Goal: Information Seeking & Learning: Learn about a topic

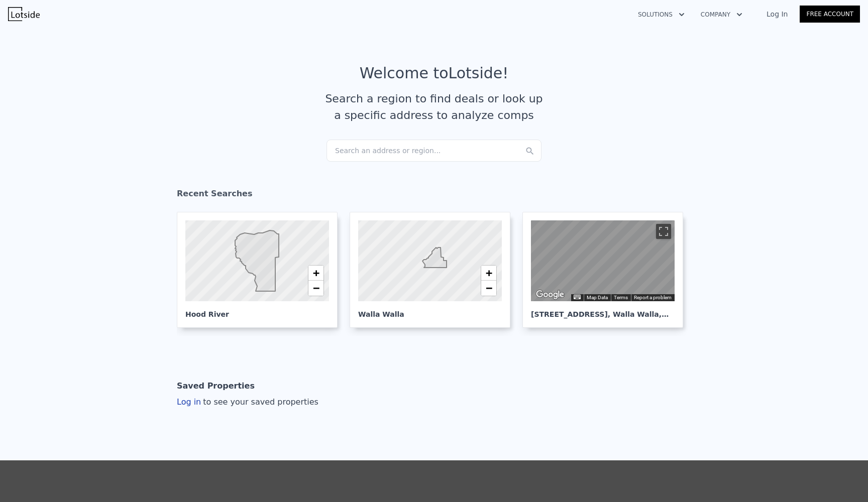
click at [374, 150] on div "Search an address or region..." at bounding box center [434, 151] width 215 height 22
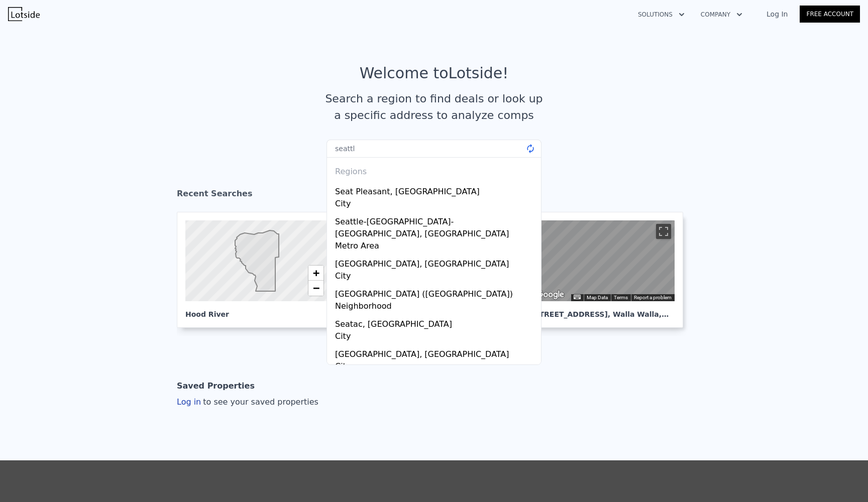
type input "seattle"
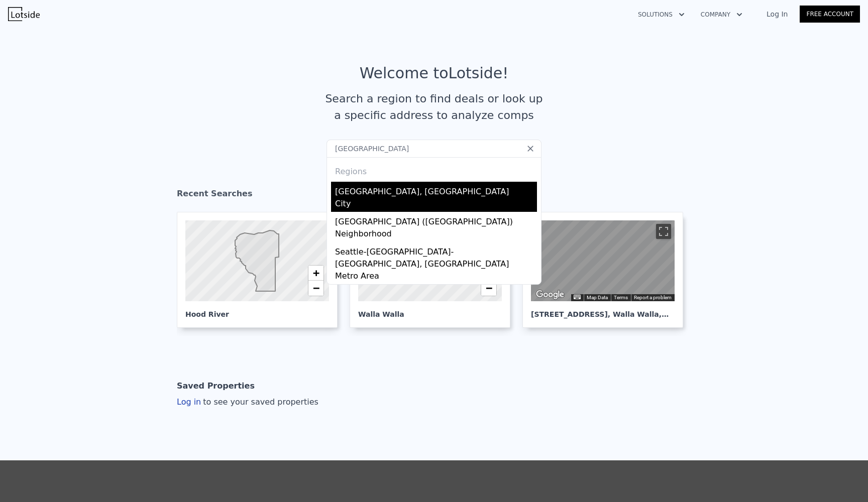
click at [368, 198] on div "City" at bounding box center [436, 205] width 202 height 14
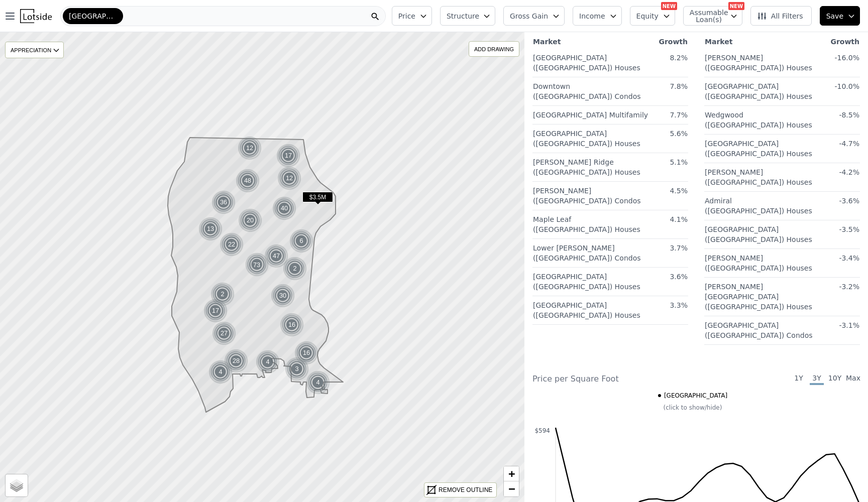
scroll to position [1138, 0]
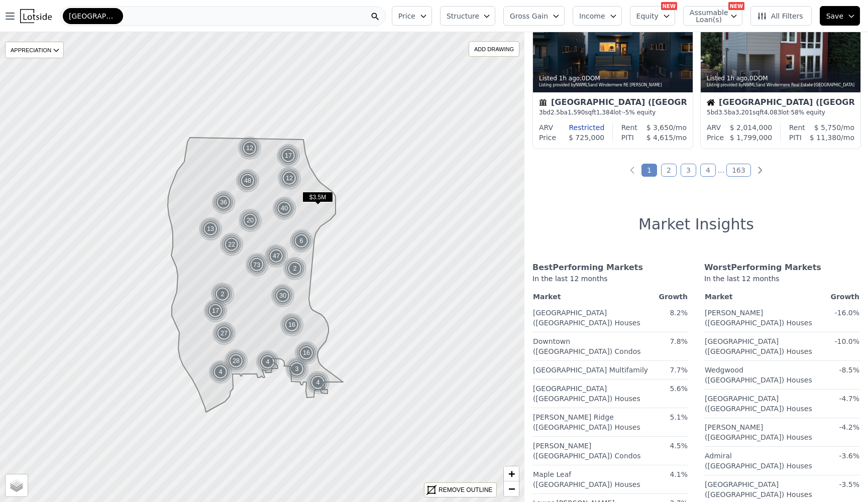
click at [669, 171] on link "2" at bounding box center [669, 170] width 16 height 13
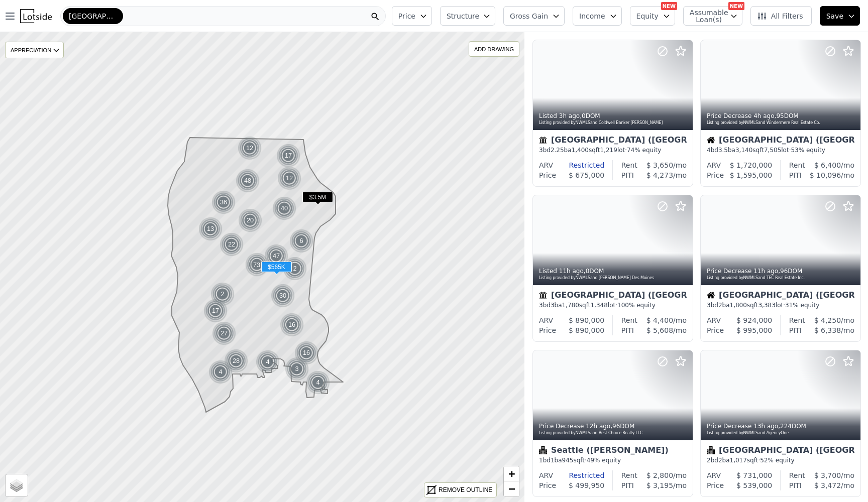
scroll to position [329, 0]
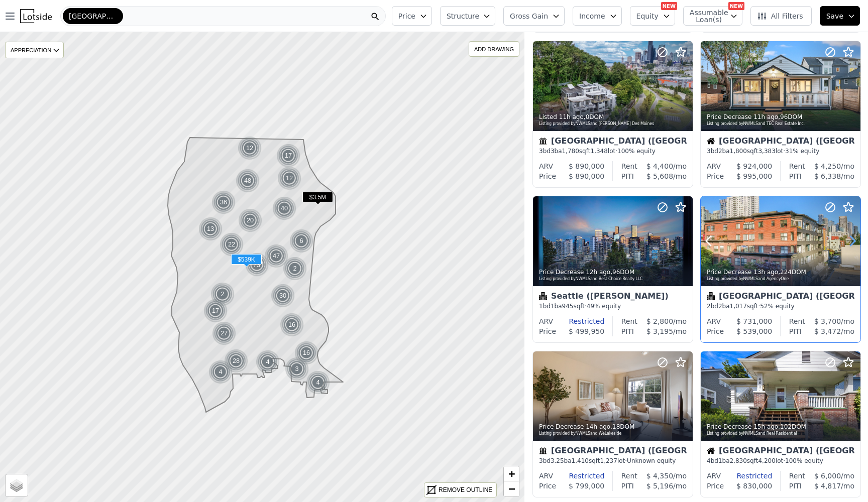
click at [854, 244] on icon at bounding box center [852, 242] width 5 height 10
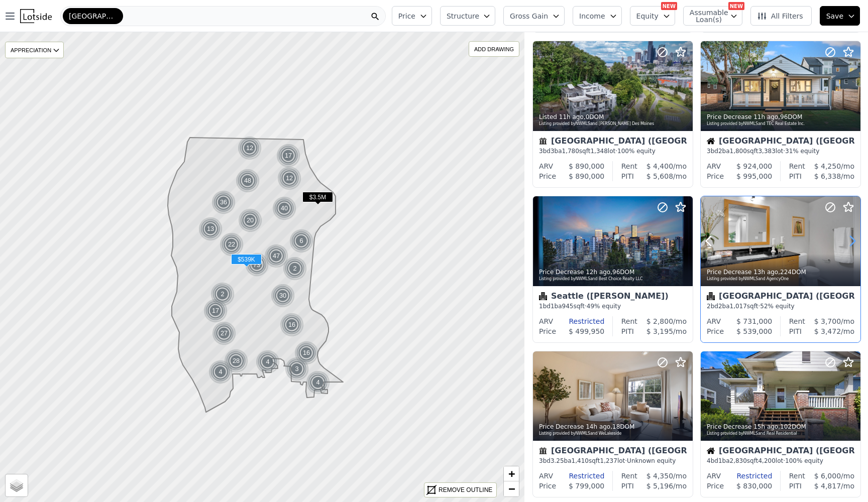
click at [854, 244] on icon at bounding box center [852, 242] width 5 height 10
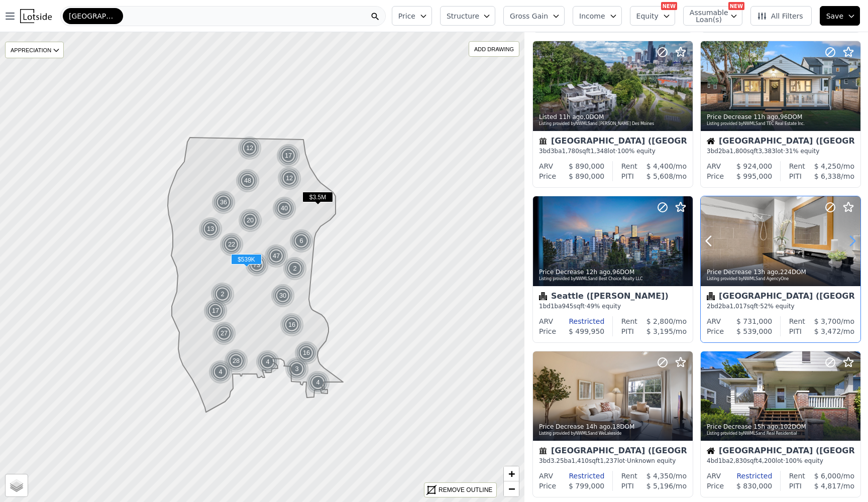
click at [854, 244] on icon at bounding box center [852, 242] width 5 height 10
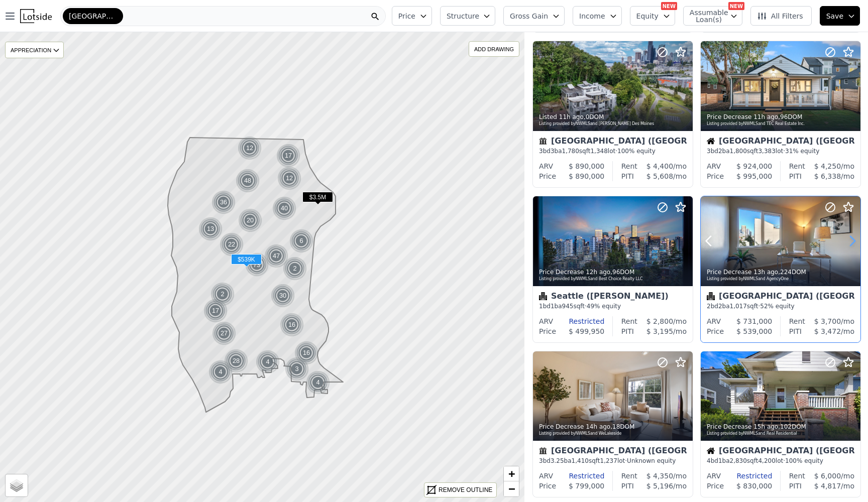
click at [854, 244] on icon at bounding box center [852, 242] width 5 height 10
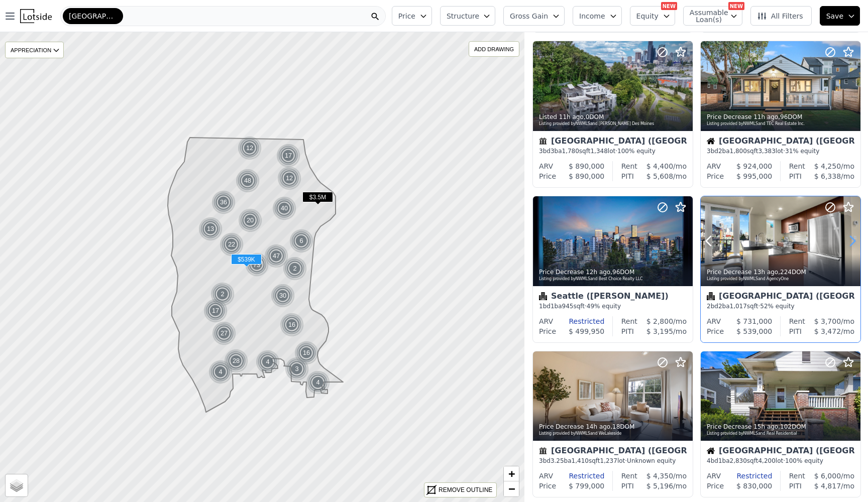
click at [854, 244] on icon at bounding box center [852, 242] width 5 height 10
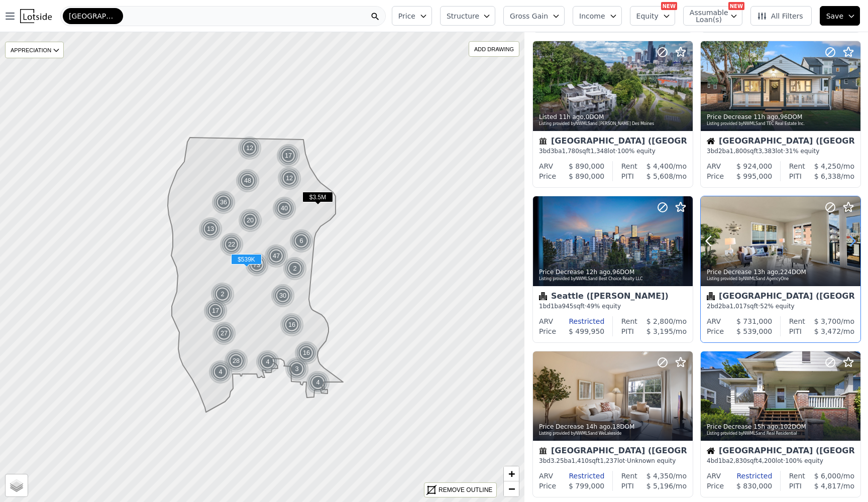
click at [854, 244] on icon at bounding box center [852, 242] width 5 height 10
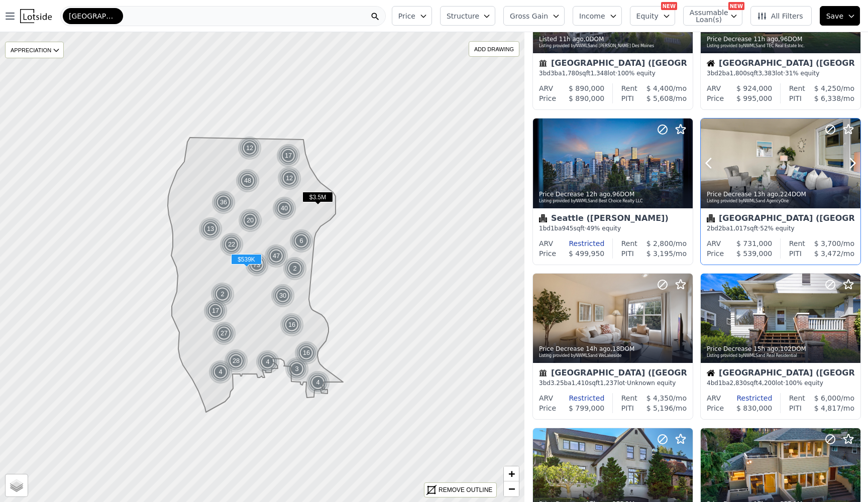
scroll to position [484, 0]
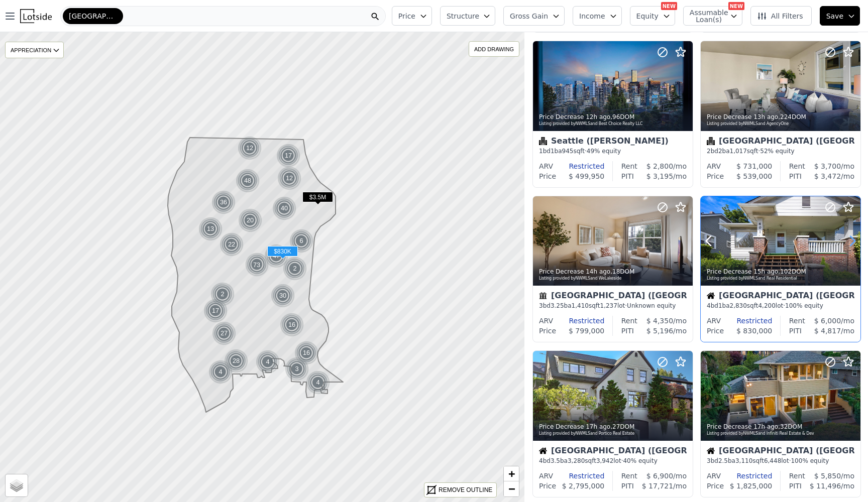
click at [848, 241] on icon at bounding box center [852, 241] width 16 height 16
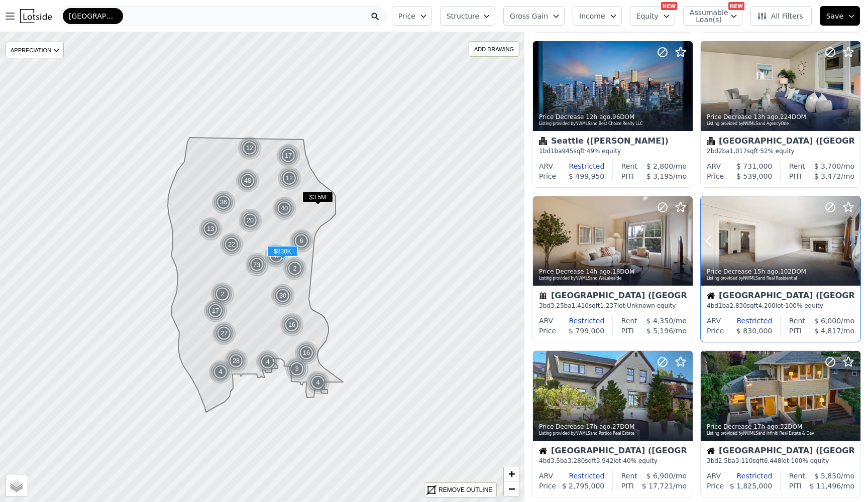
click at [848, 241] on icon at bounding box center [852, 241] width 16 height 16
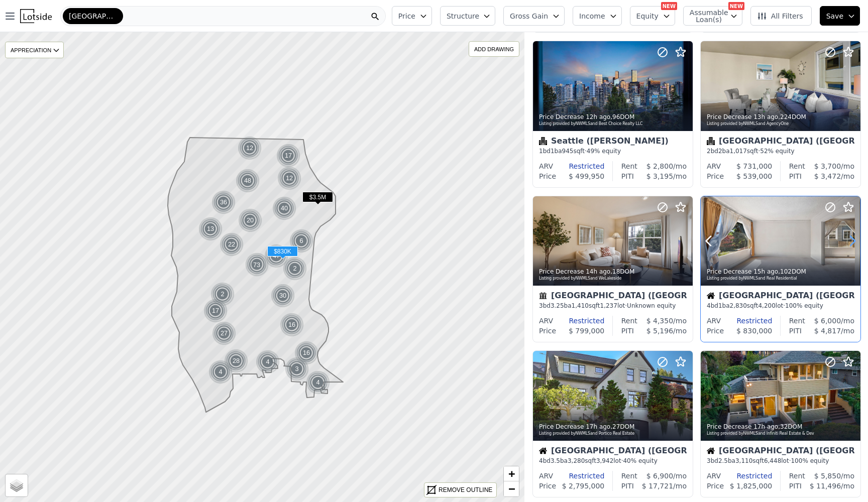
click at [848, 241] on icon at bounding box center [852, 241] width 16 height 16
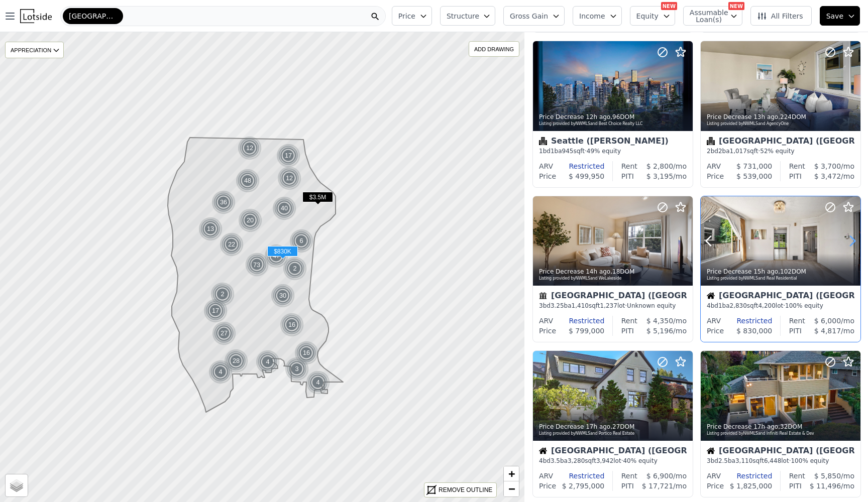
click at [848, 241] on icon at bounding box center [852, 241] width 16 height 16
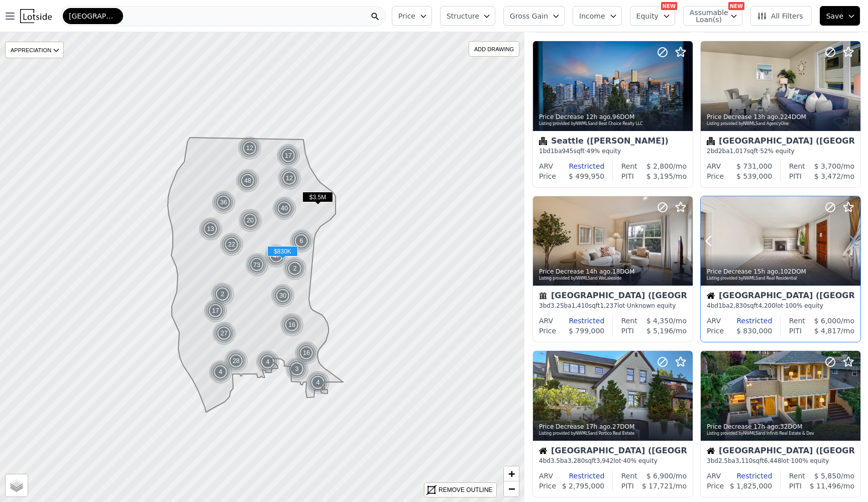
click at [848, 241] on icon at bounding box center [852, 241] width 16 height 16
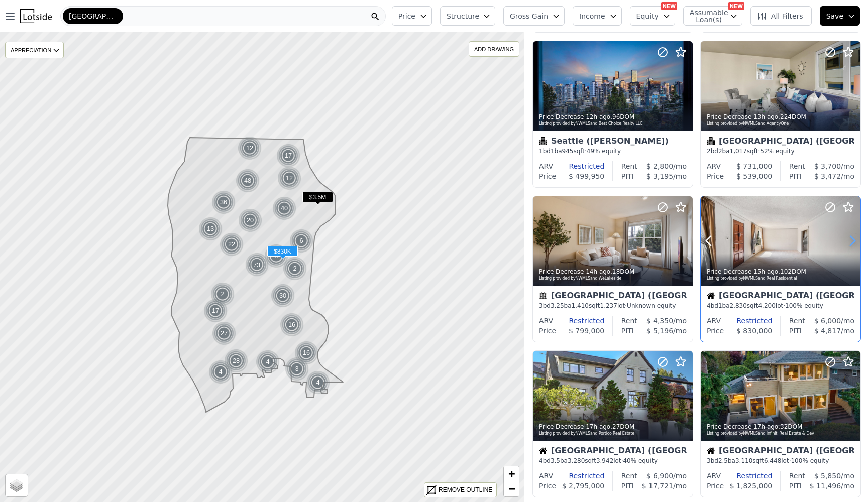
click at [848, 241] on icon at bounding box center [852, 241] width 16 height 16
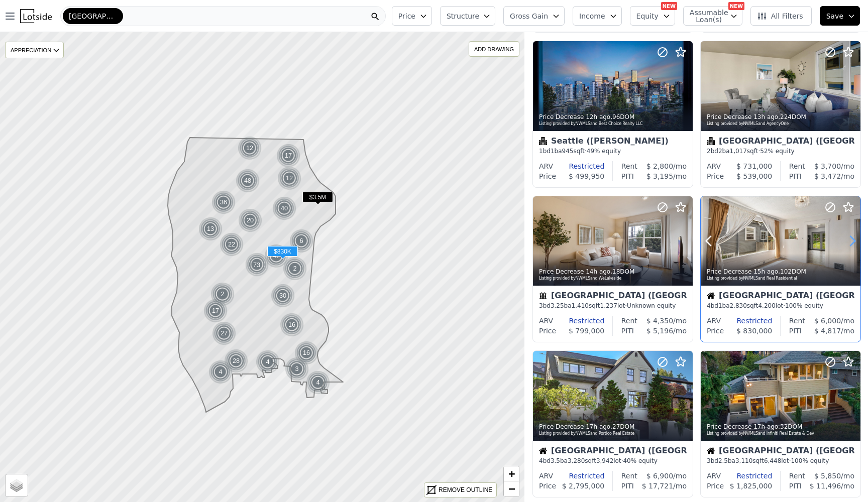
click at [848, 241] on icon at bounding box center [852, 241] width 16 height 16
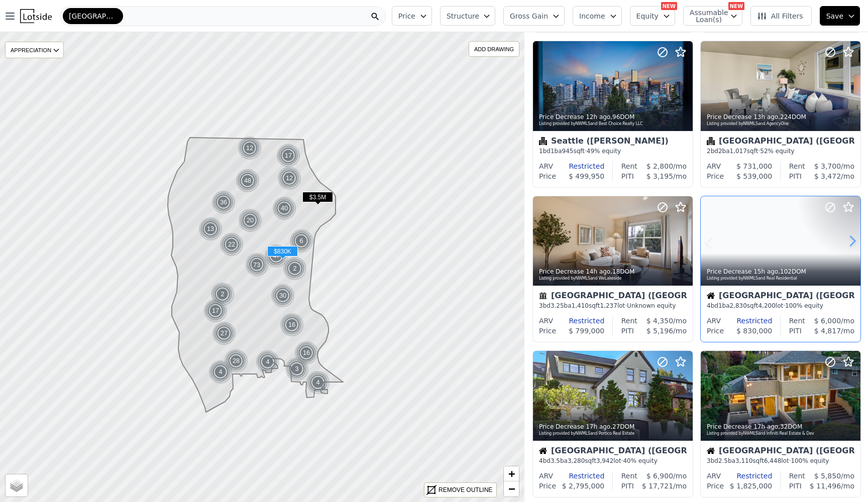
click at [848, 241] on icon at bounding box center [852, 241] width 16 height 16
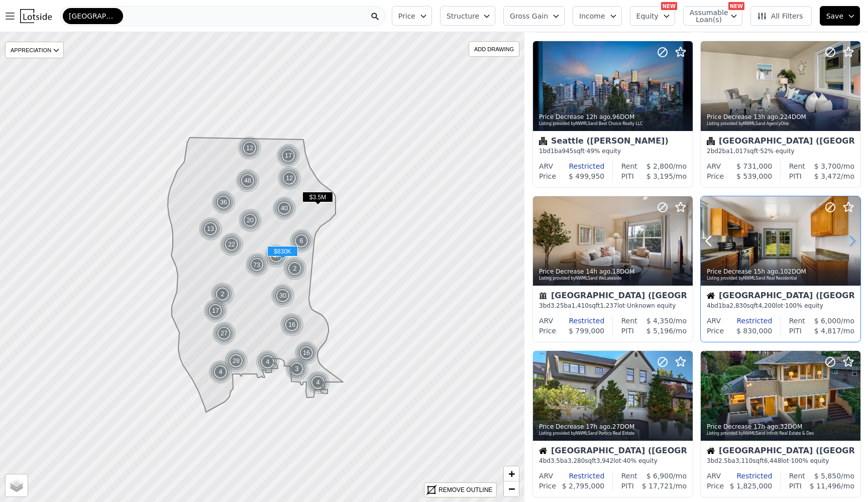
click at [848, 241] on icon at bounding box center [852, 241] width 16 height 16
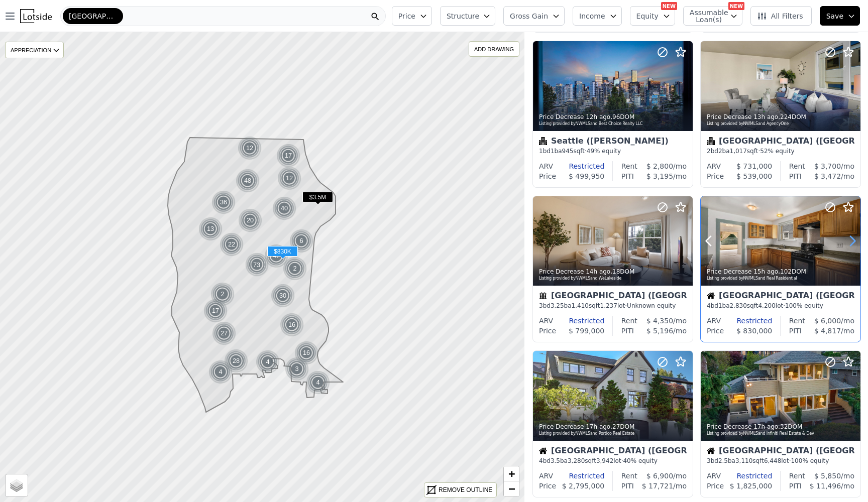
click at [848, 241] on icon at bounding box center [852, 241] width 16 height 16
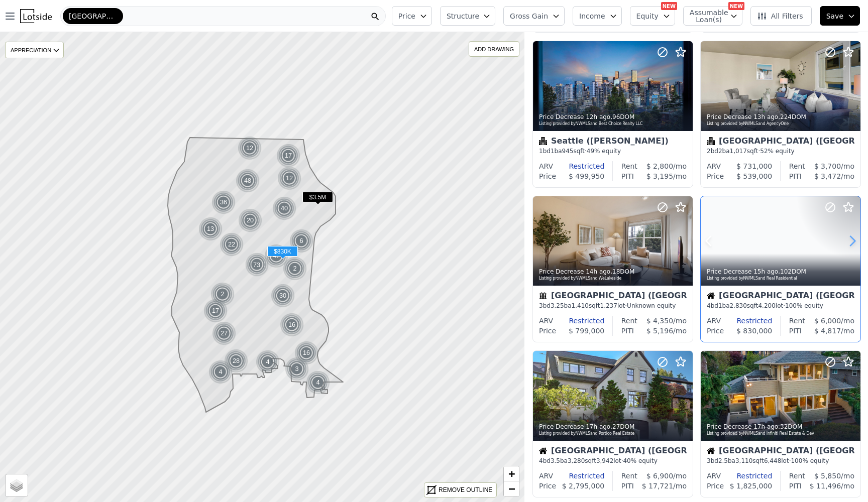
click at [848, 241] on icon at bounding box center [852, 241] width 16 height 16
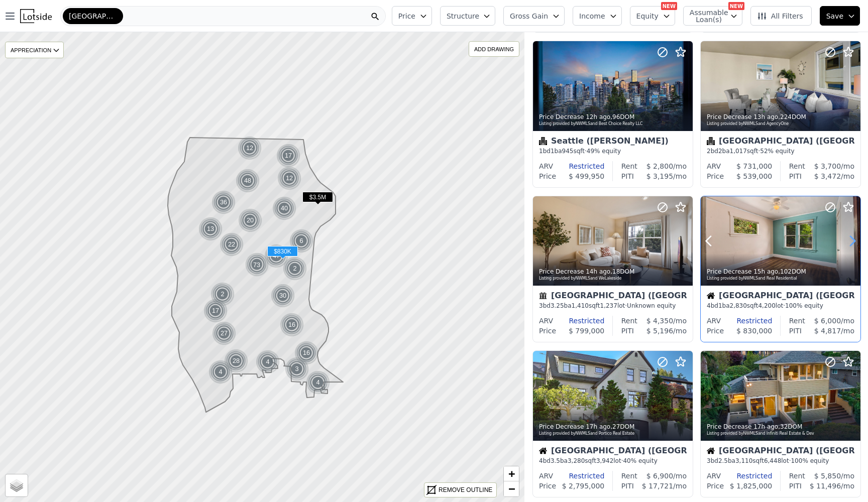
click at [848, 241] on icon at bounding box center [852, 241] width 16 height 16
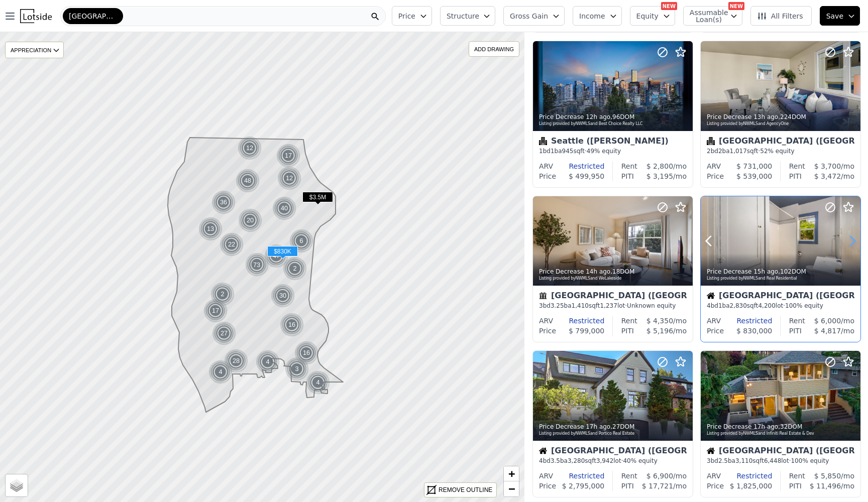
click at [848, 241] on icon at bounding box center [852, 241] width 16 height 16
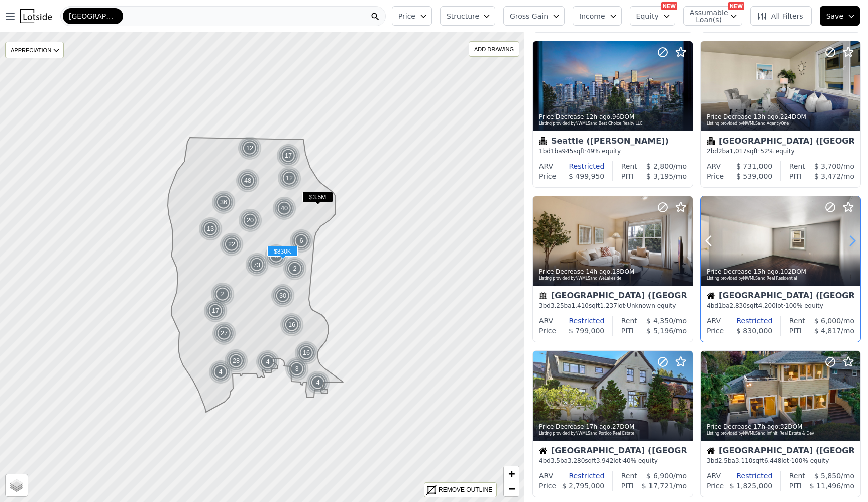
click at [848, 241] on icon at bounding box center [852, 241] width 16 height 16
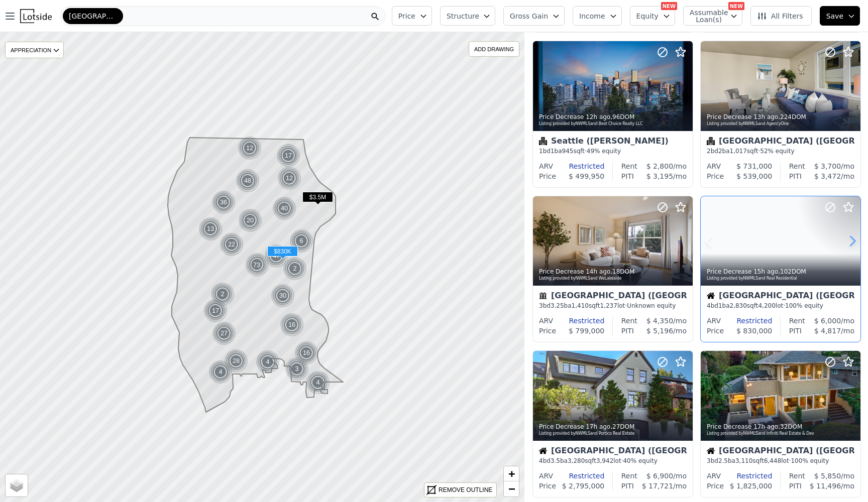
click at [848, 241] on icon at bounding box center [852, 241] width 16 height 16
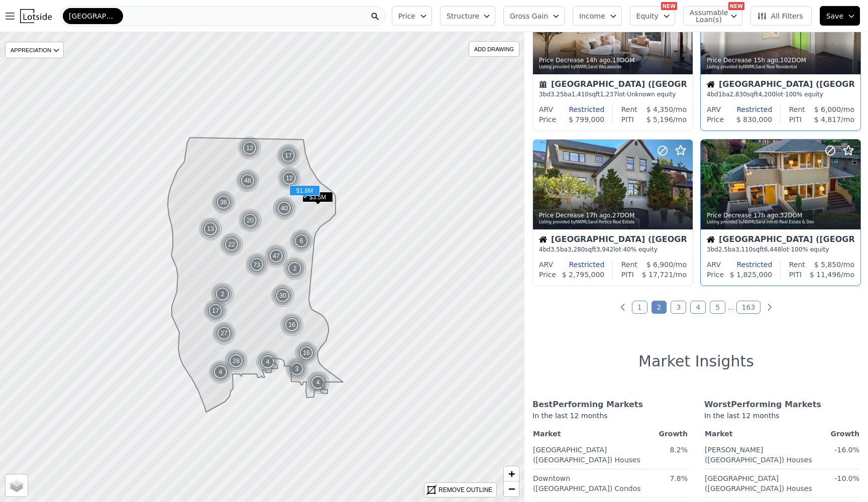
scroll to position [698, 0]
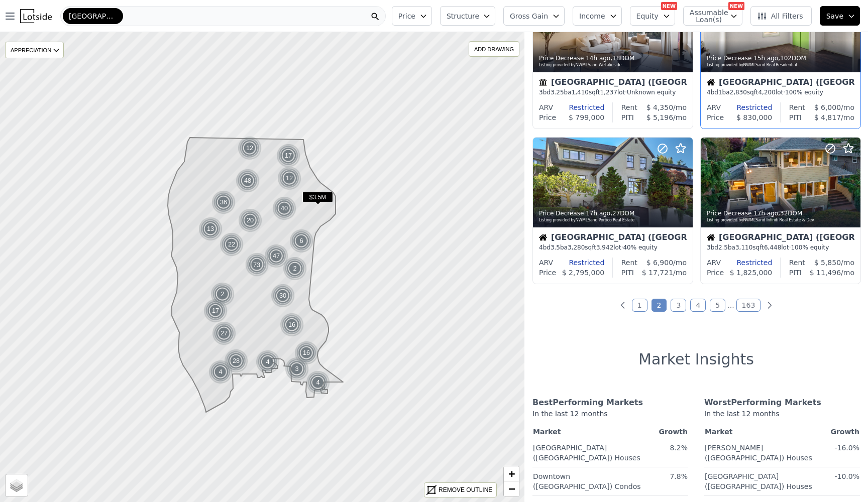
click at [675, 303] on link "3" at bounding box center [679, 305] width 16 height 13
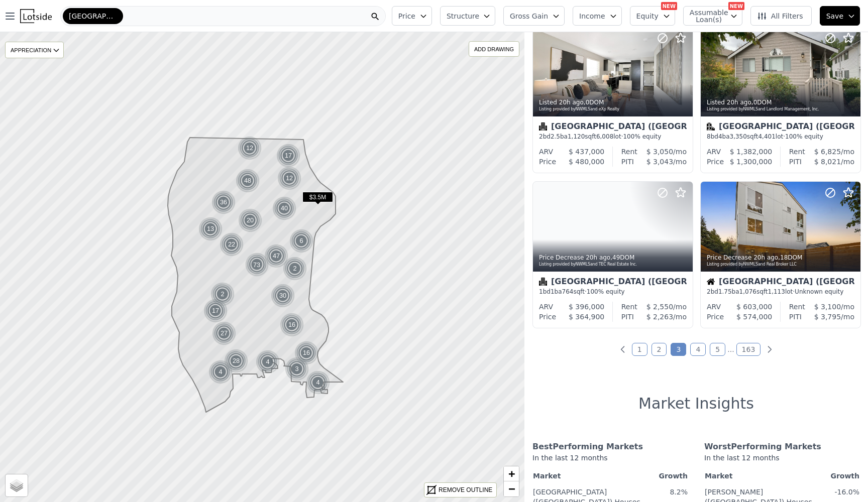
scroll to position [752, 0]
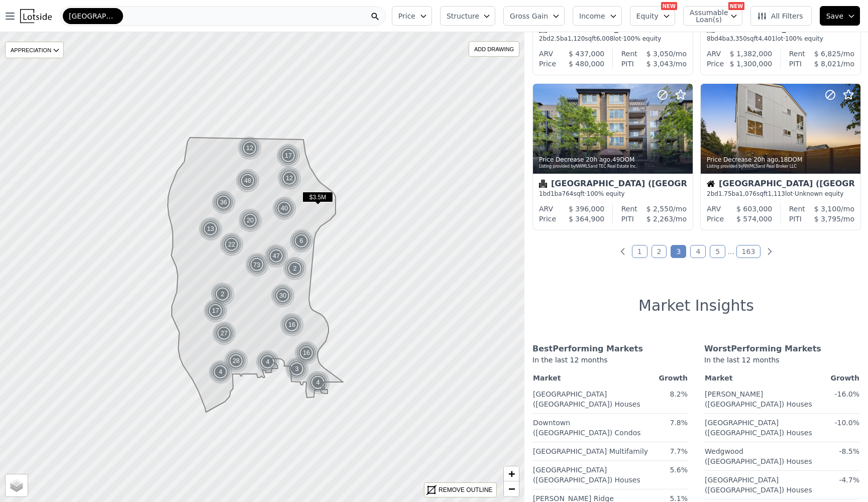
click at [701, 257] on link "4" at bounding box center [698, 251] width 16 height 13
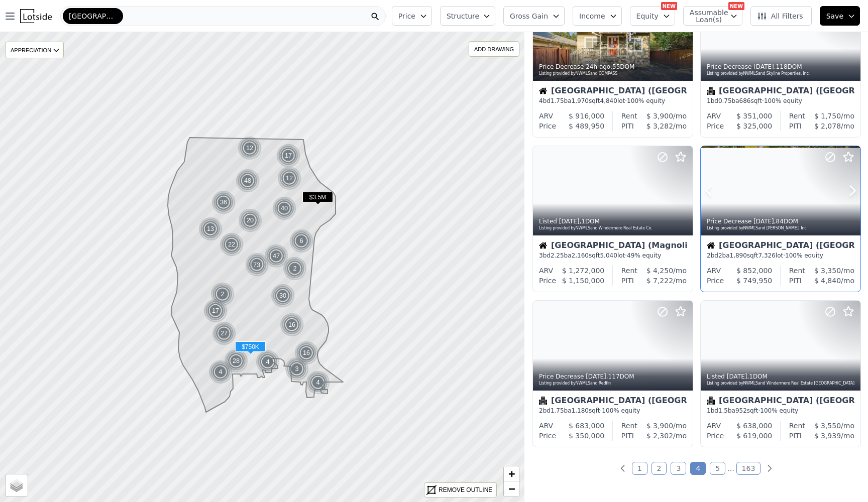
scroll to position [584, 0]
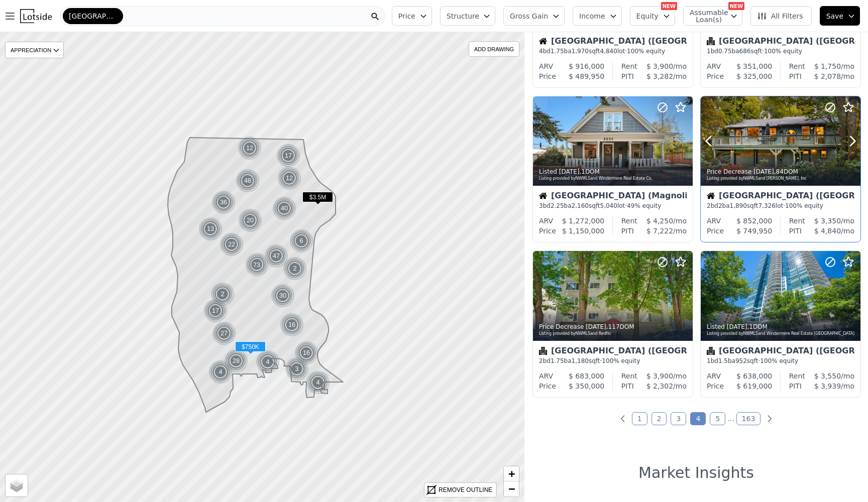
click at [758, 154] on div at bounding box center [781, 141] width 160 height 90
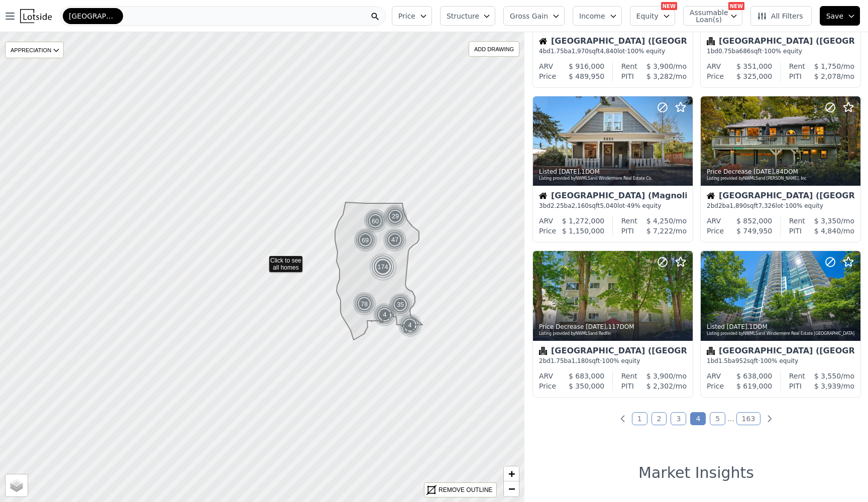
click at [716, 420] on link "5" at bounding box center [718, 418] width 16 height 13
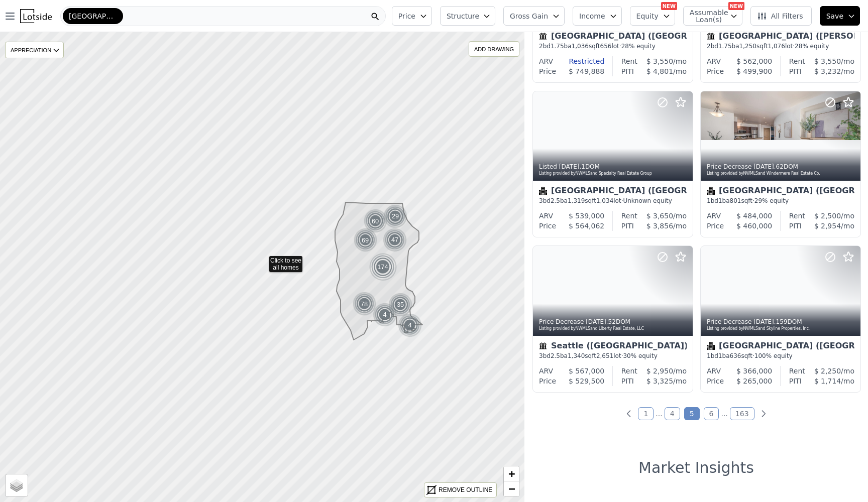
scroll to position [662, 0]
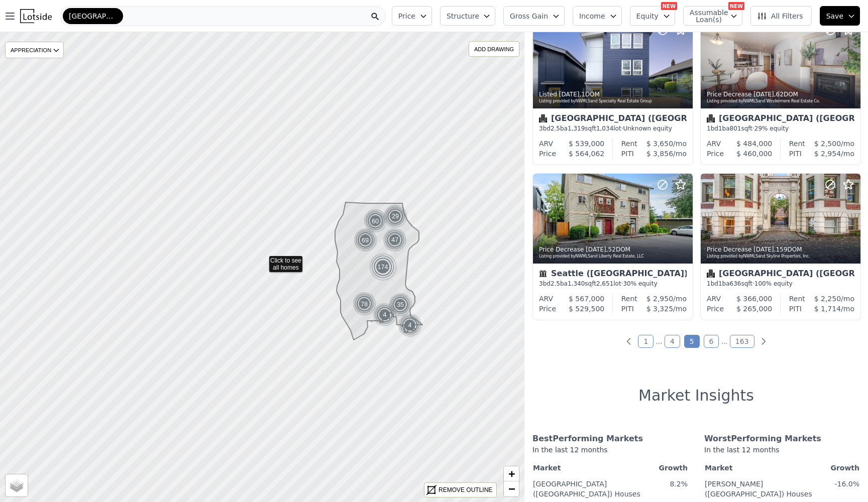
click at [709, 348] on link "6" at bounding box center [712, 341] width 16 height 13
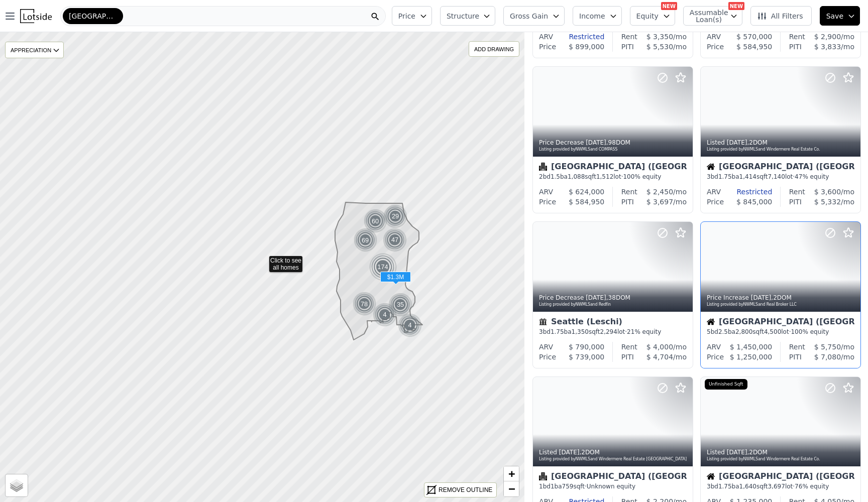
scroll to position [628, 0]
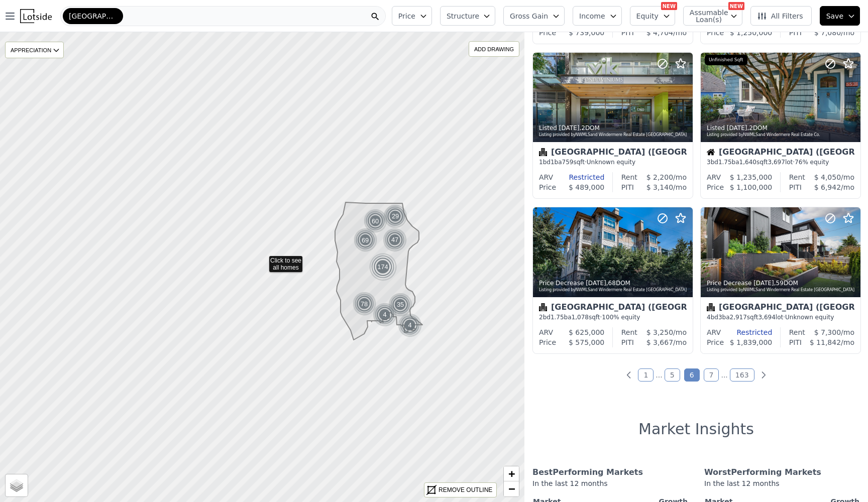
click at [708, 372] on link "7" at bounding box center [712, 375] width 16 height 13
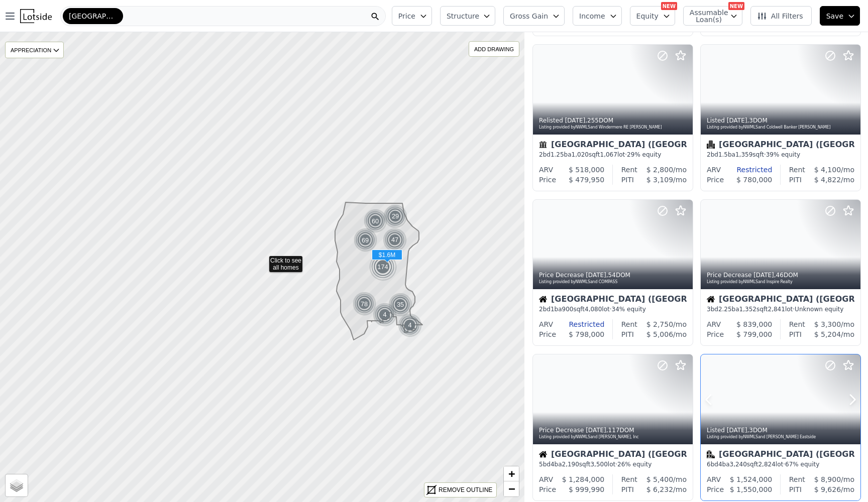
scroll to position [749, 0]
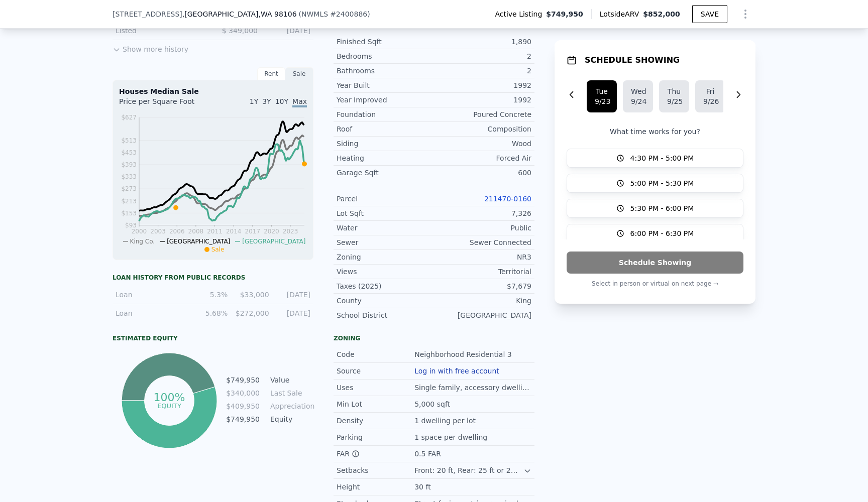
scroll to position [352, 0]
